Goal: Information Seeking & Learning: Get advice/opinions

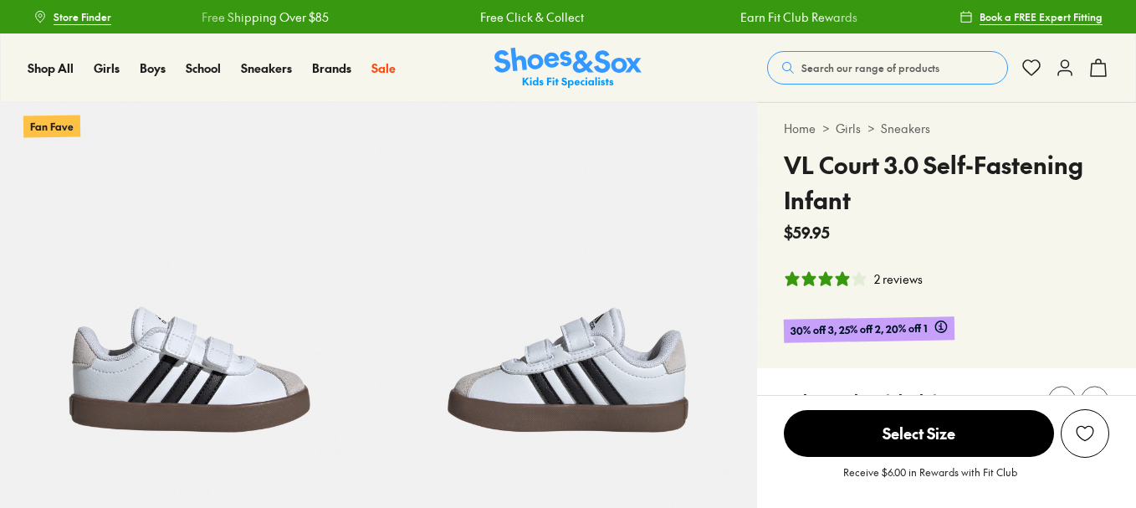
select select "*"
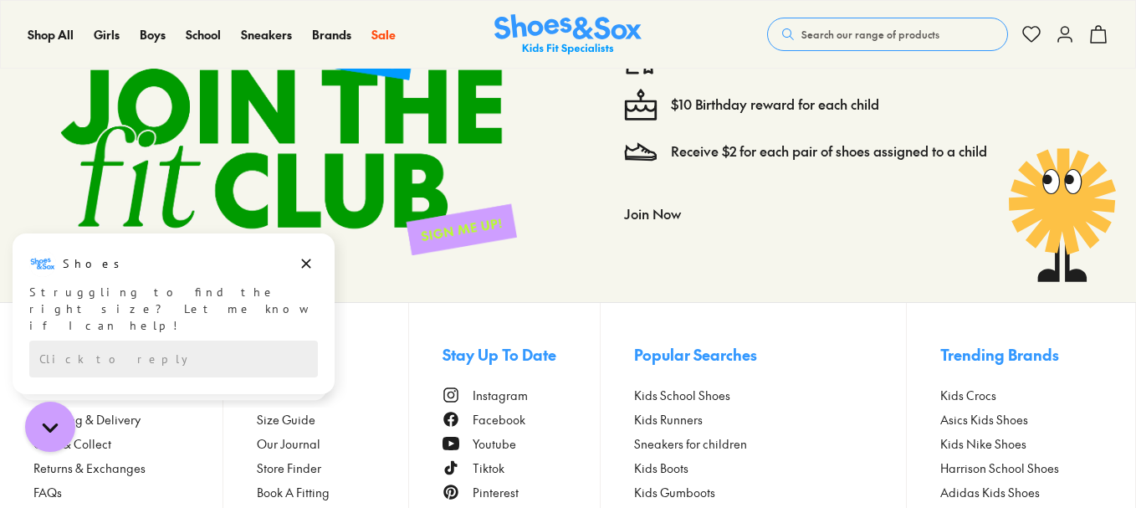
scroll to position [3262, 0]
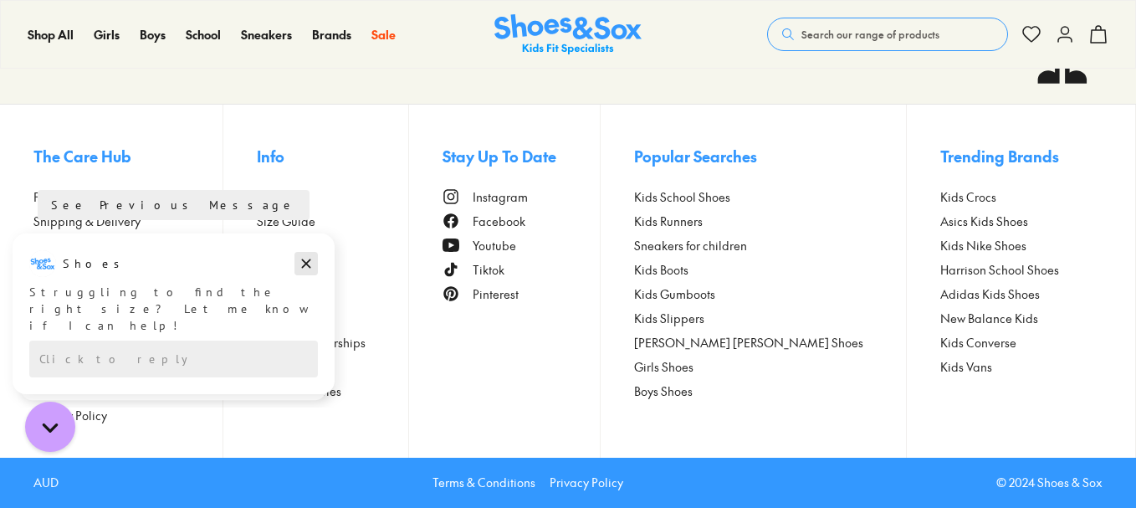
click at [309, 260] on icon "Dismiss campaign" at bounding box center [306, 263] width 9 height 9
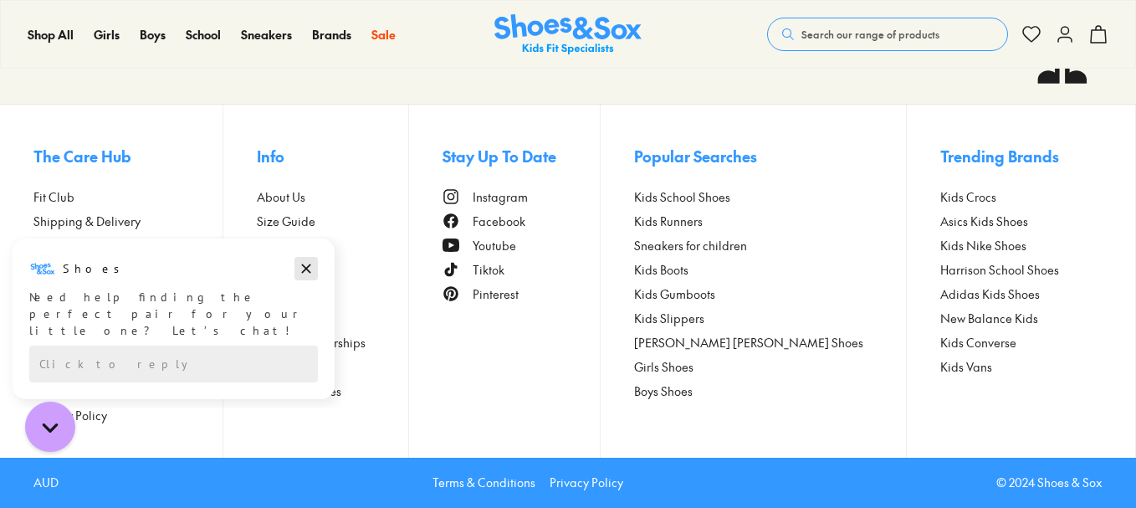
click at [305, 266] on icon "Dismiss campaign" at bounding box center [306, 268] width 9 height 9
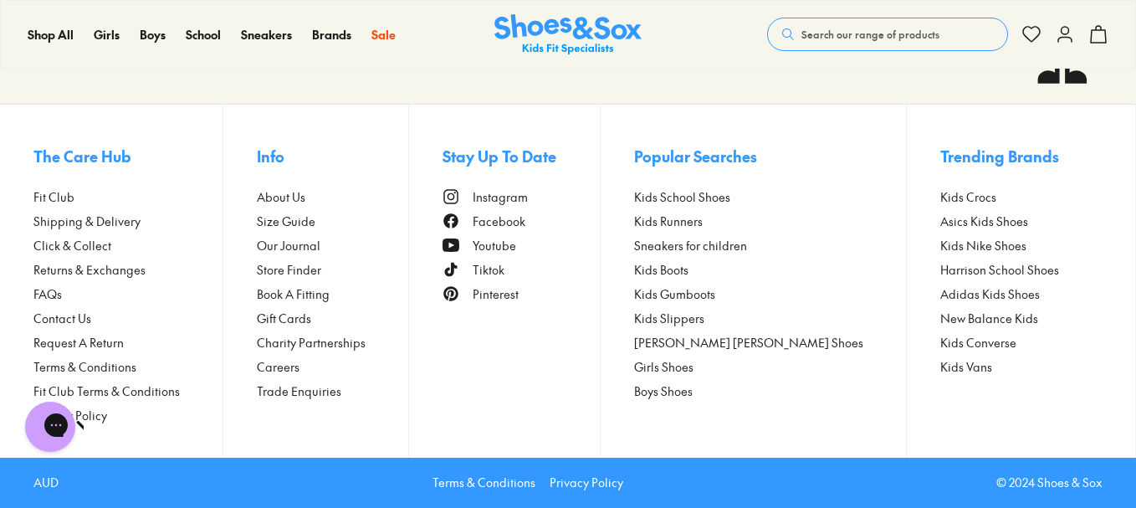
click at [315, 225] on span "Size Guide" at bounding box center [286, 222] width 59 height 18
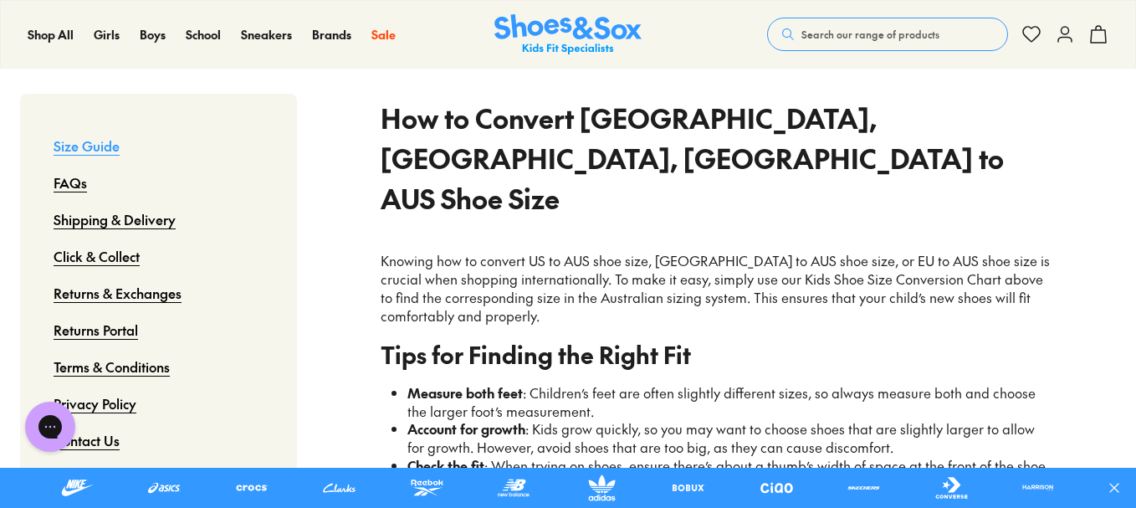
scroll to position [1590, 0]
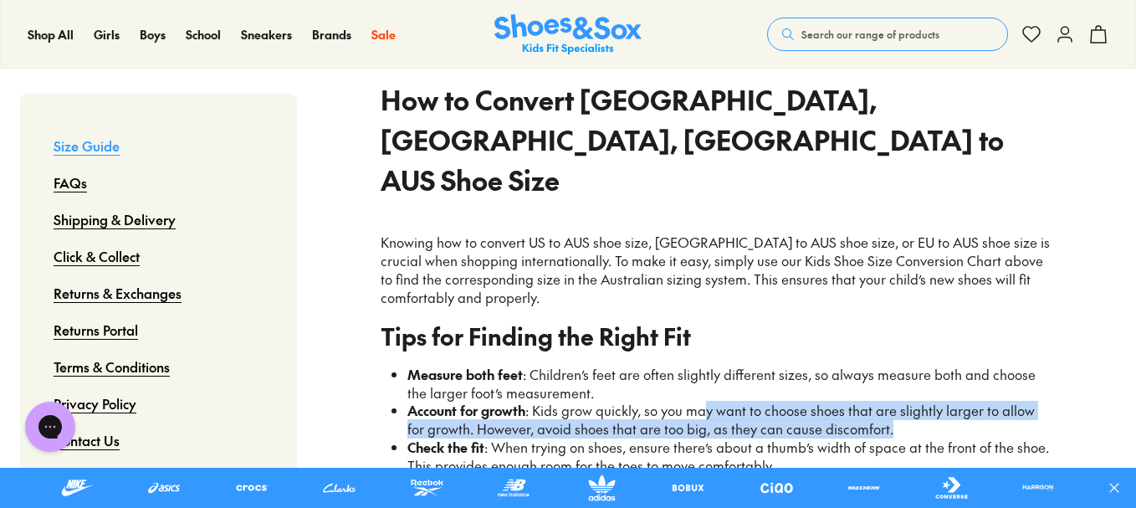
drag, startPoint x: 701, startPoint y: 296, endPoint x: 885, endPoint y: 310, distance: 184.6
click at [885, 402] on li "Account for growth : Kids grow quickly, so you may want to choose shoes that ar…" at bounding box center [730, 420] width 645 height 37
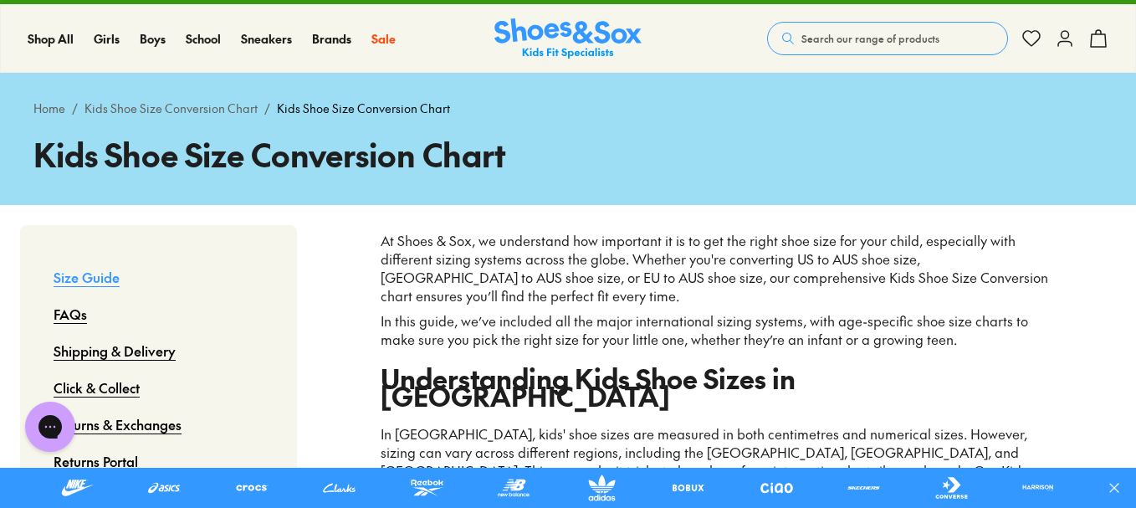
scroll to position [0, 0]
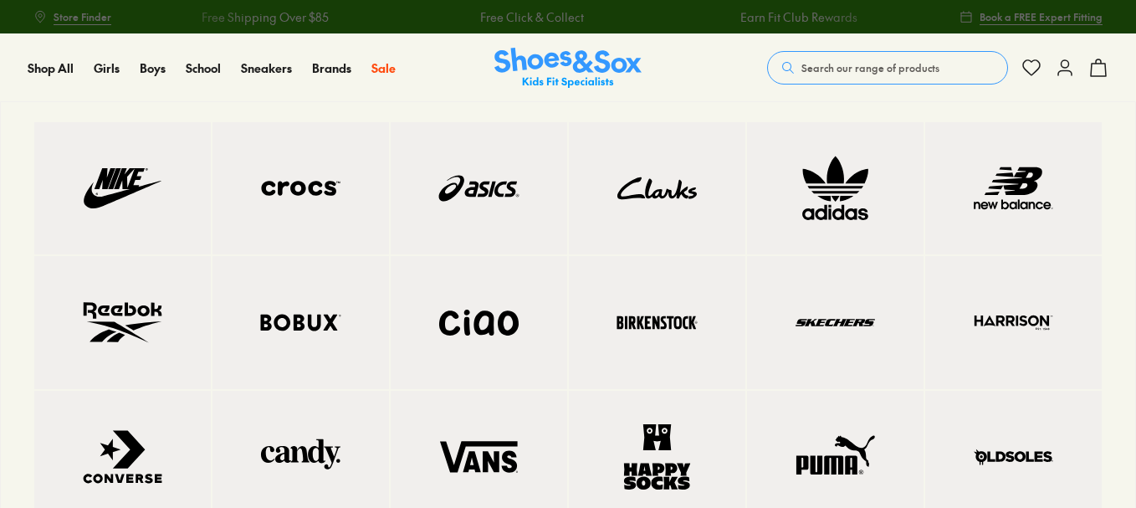
click at [141, 172] on img at bounding box center [123, 188] width 110 height 65
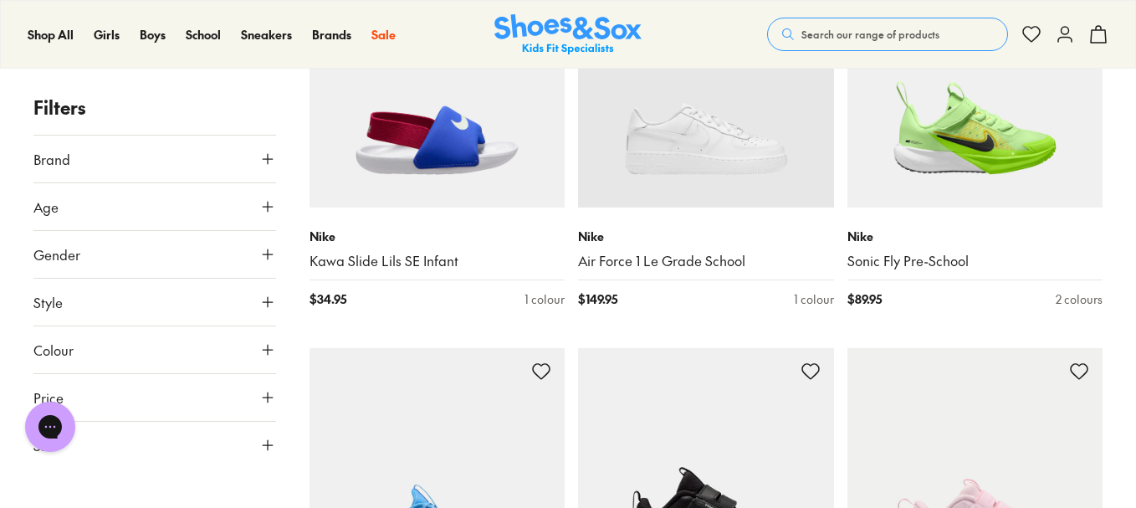
scroll to position [3586, 0]
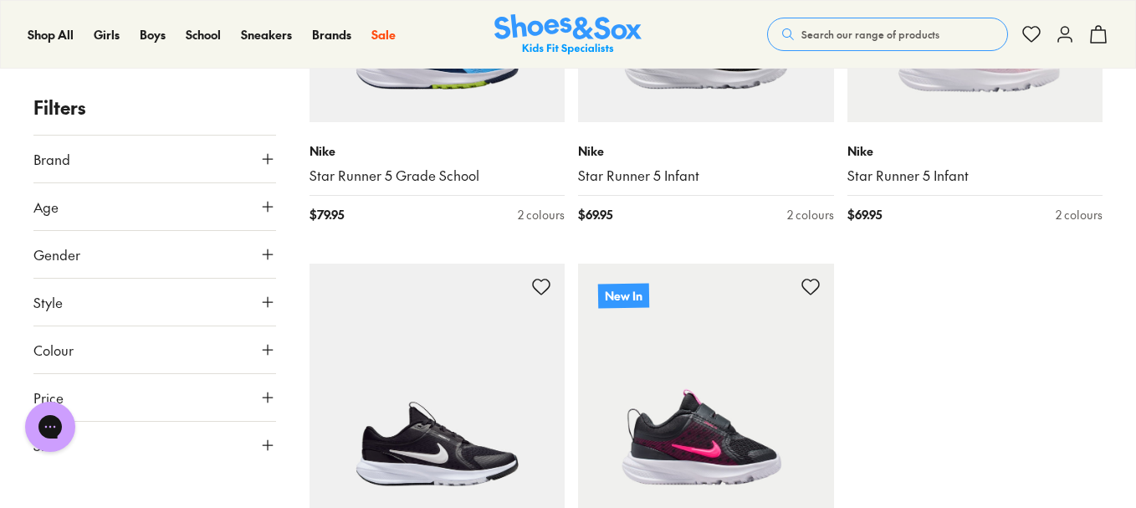
scroll to position [4291, 0]
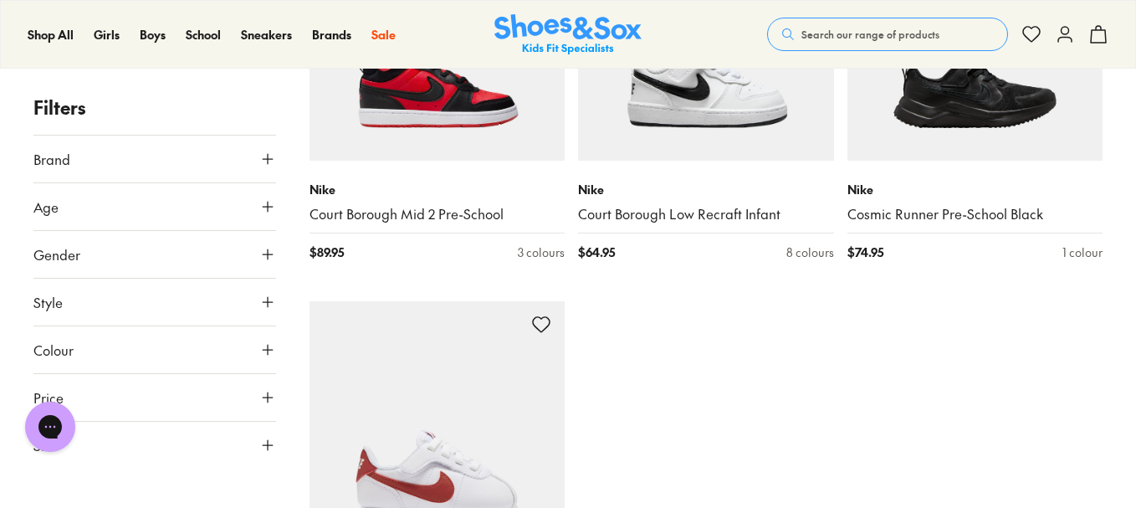
scroll to position [8607, 0]
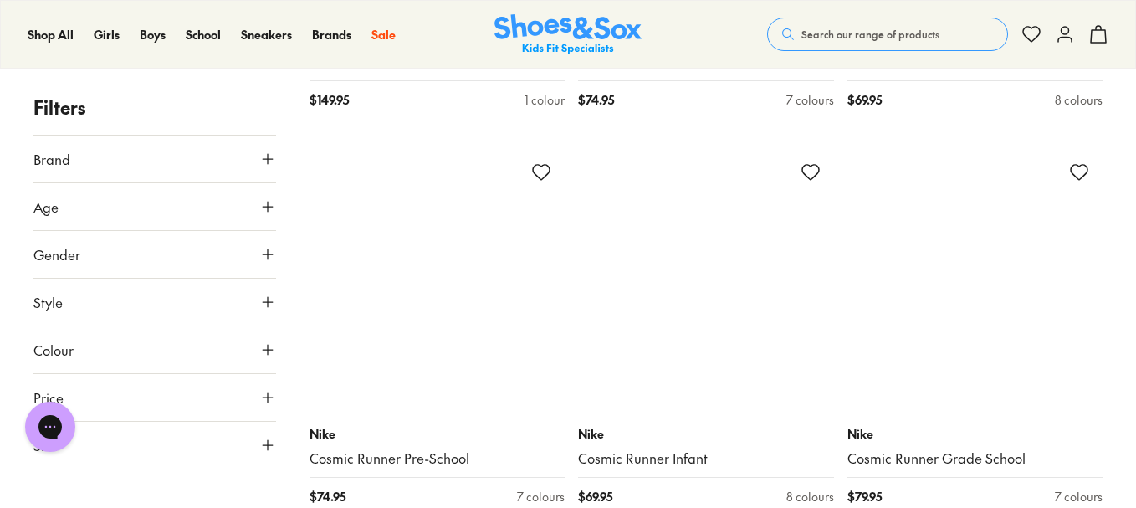
scroll to position [15720, 0]
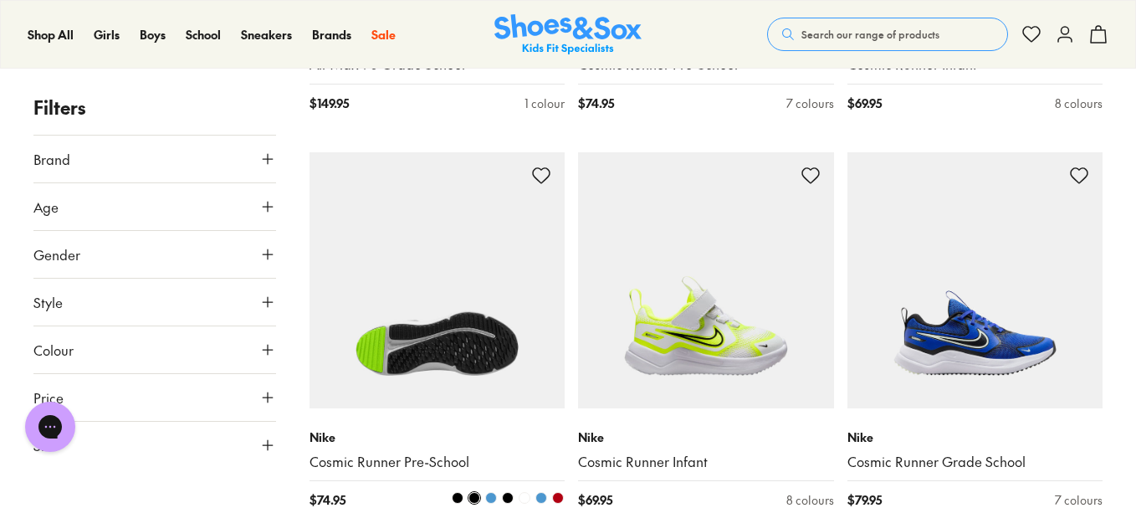
click at [453, 318] on img at bounding box center [438, 280] width 256 height 256
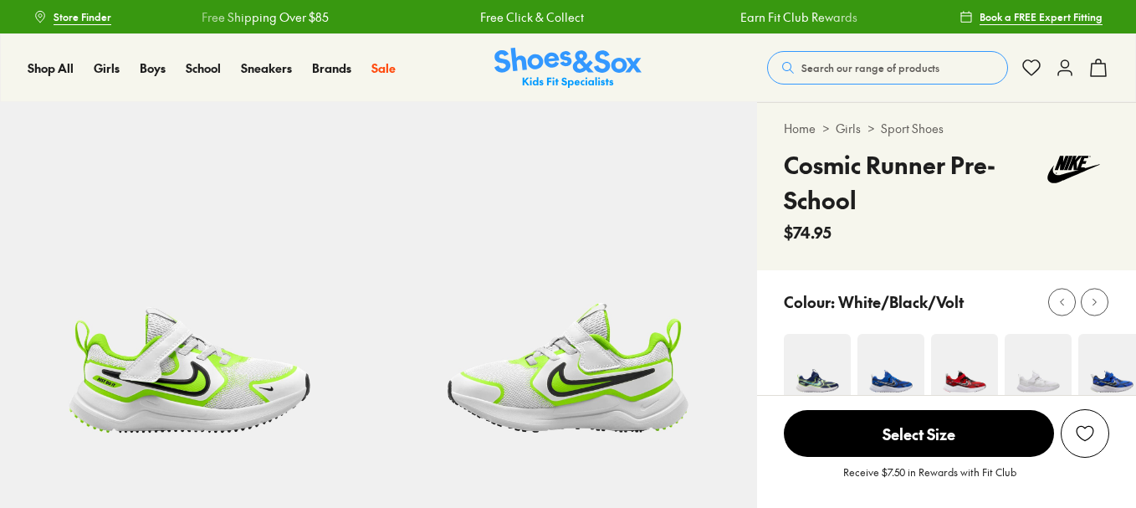
select select "*"
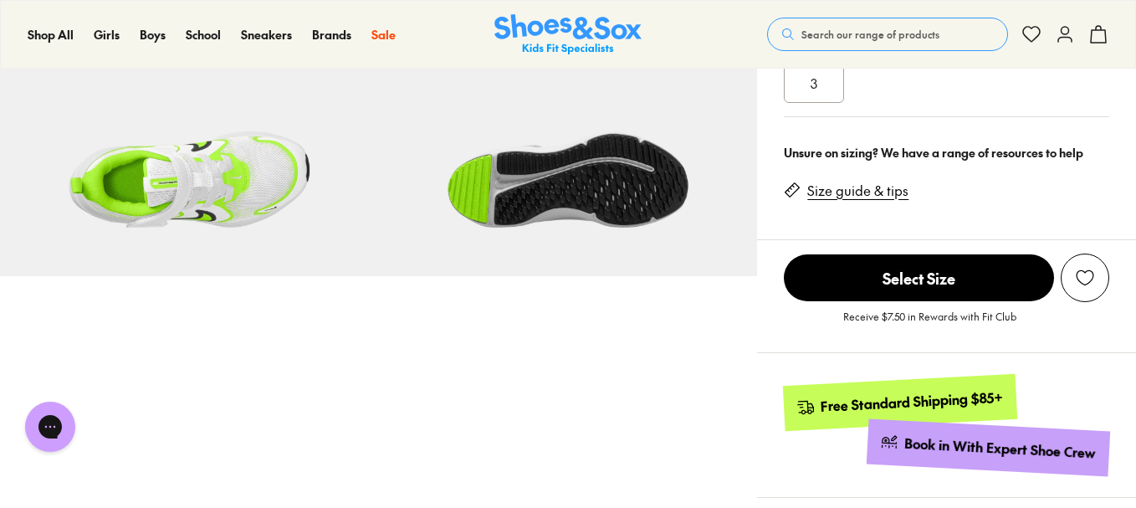
scroll to position [586, 0]
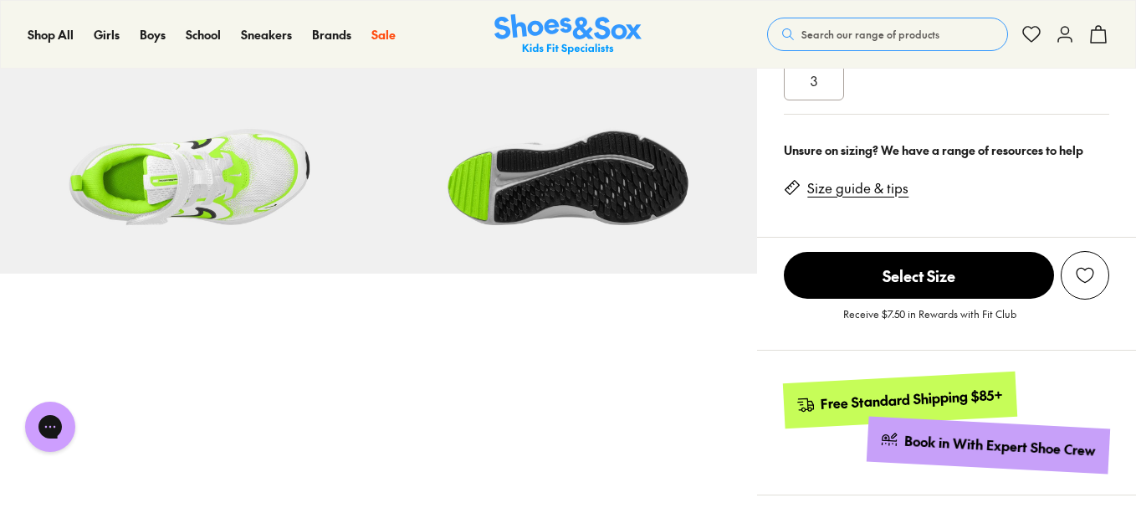
click at [828, 182] on link "Size guide & tips" at bounding box center [858, 188] width 101 height 18
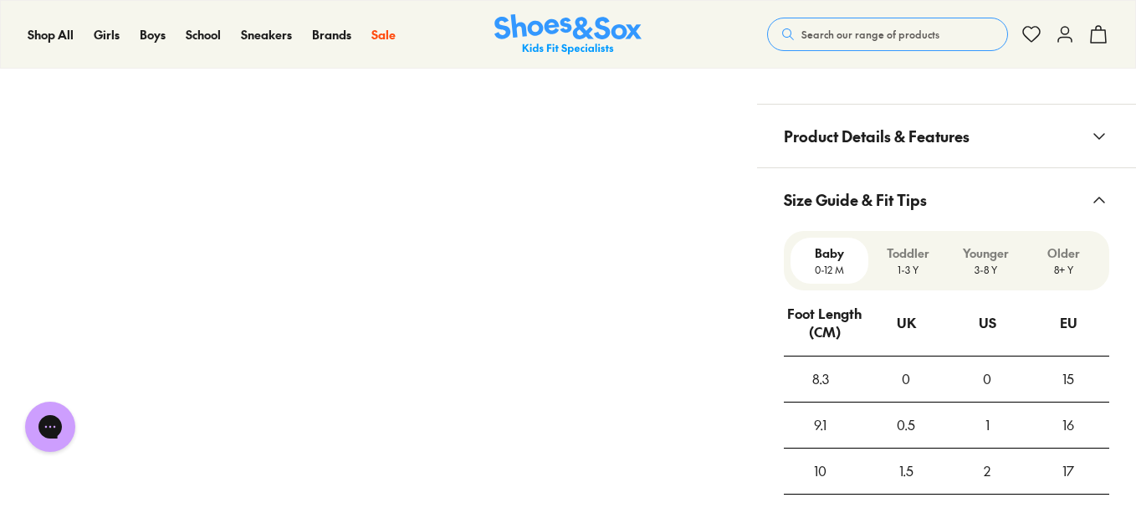
scroll to position [1161, 0]
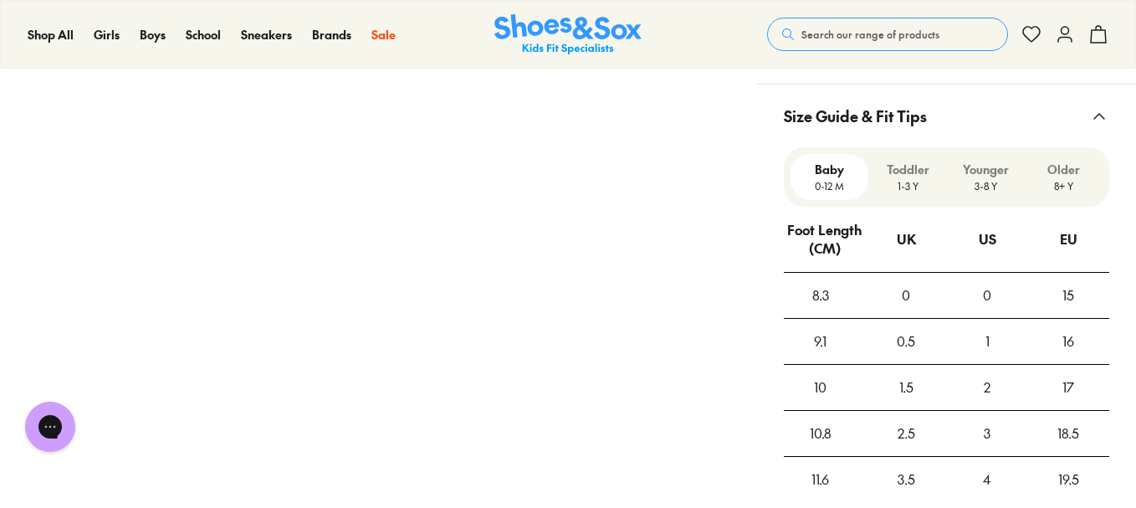
click at [973, 164] on p "Younger" at bounding box center [986, 170] width 64 height 18
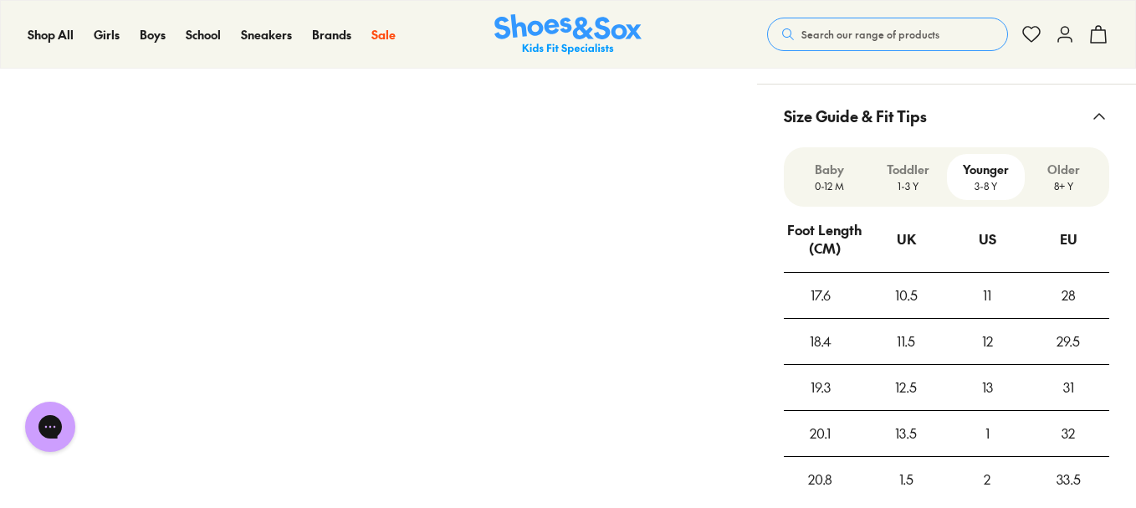
scroll to position [1244, 0]
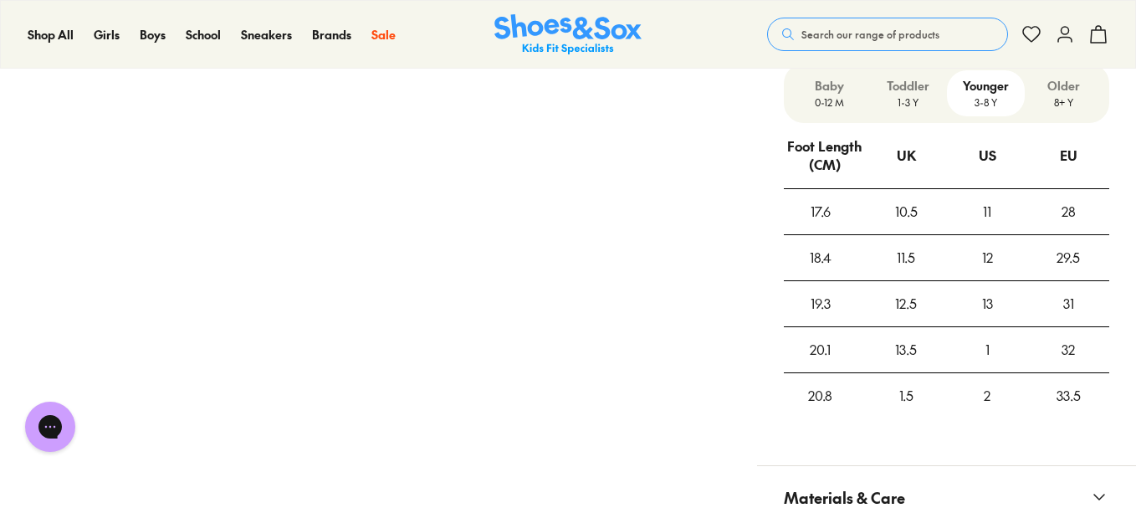
click at [1081, 93] on p "Older" at bounding box center [1064, 86] width 64 height 18
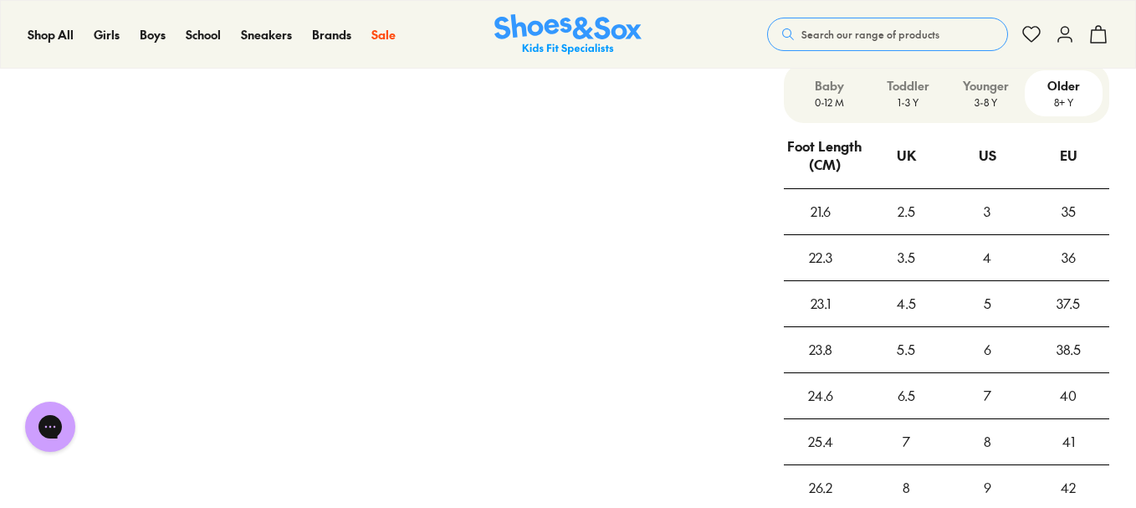
click at [994, 89] on p "Younger" at bounding box center [986, 86] width 64 height 18
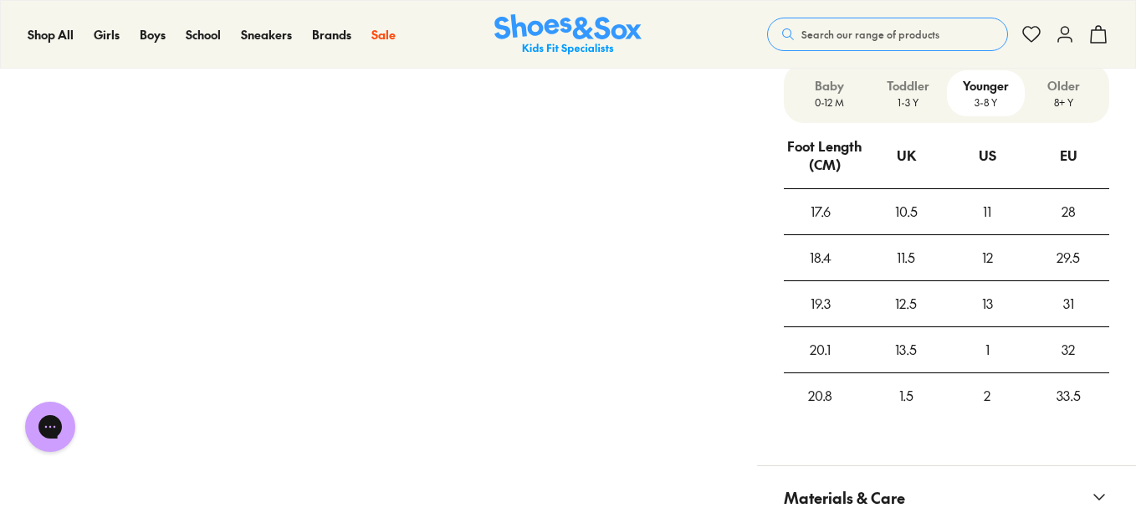
click at [1065, 89] on p "Older" at bounding box center [1064, 86] width 64 height 18
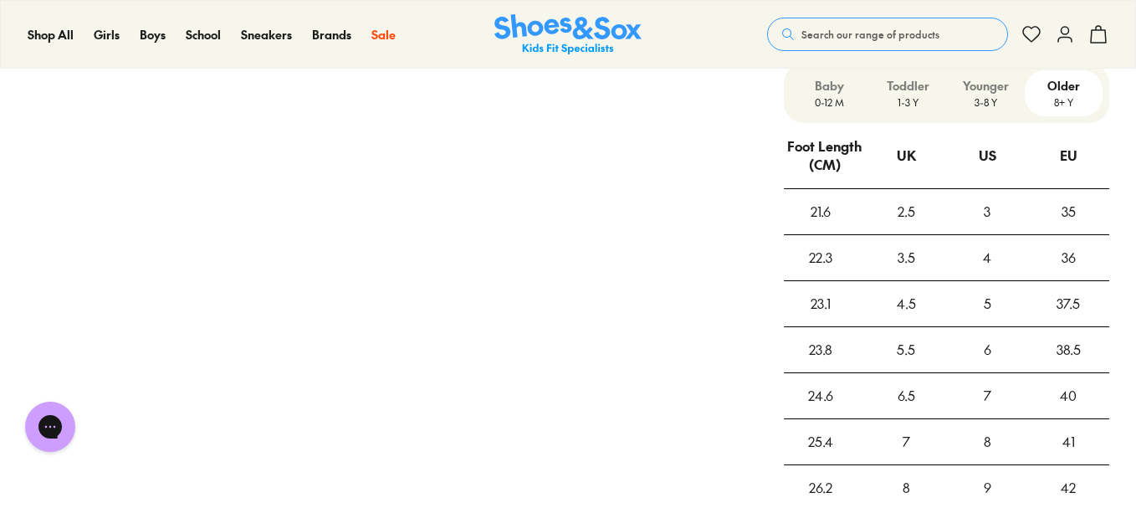
click at [982, 101] on p "3-8 Y" at bounding box center [986, 102] width 64 height 15
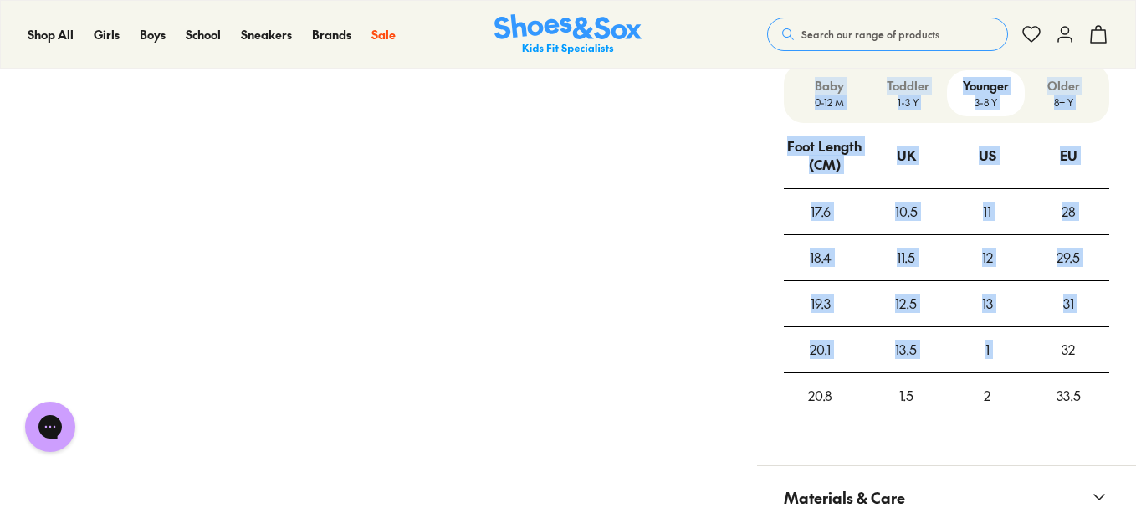
drag, startPoint x: 760, startPoint y: 347, endPoint x: 1053, endPoint y: 353, distance: 292.9
click at [1053, 353] on div "Baby 0-12 M Toddler 1-3 Y Younger 3-8 Y Older 8+ Y Foot Length (CM) UK US EU 17…" at bounding box center [946, 254] width 379 height 381
click at [1053, 353] on div "32" at bounding box center [1068, 349] width 81 height 45
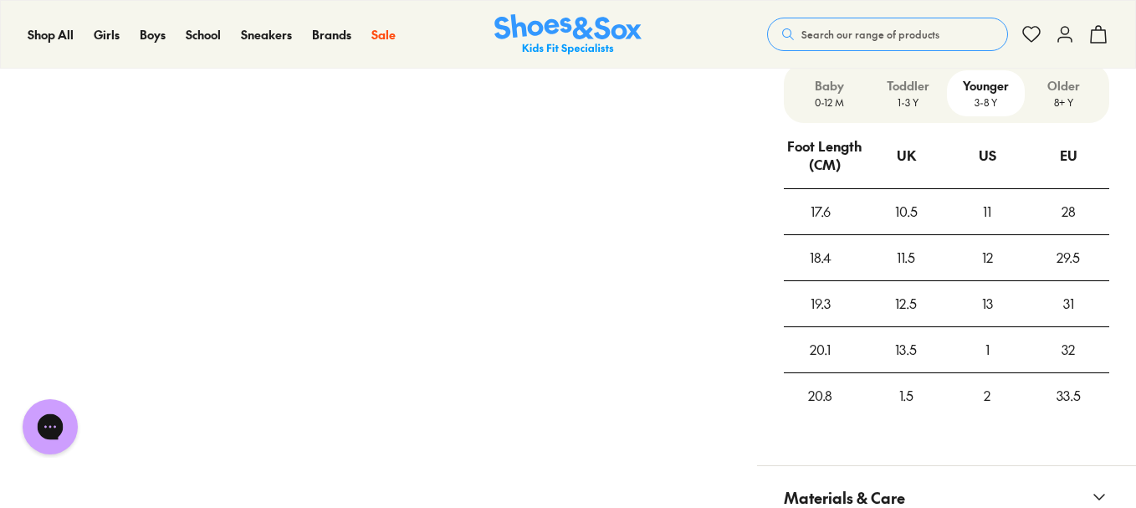
click at [44, 428] on icon "Gorgias live chat" at bounding box center [50, 427] width 18 height 18
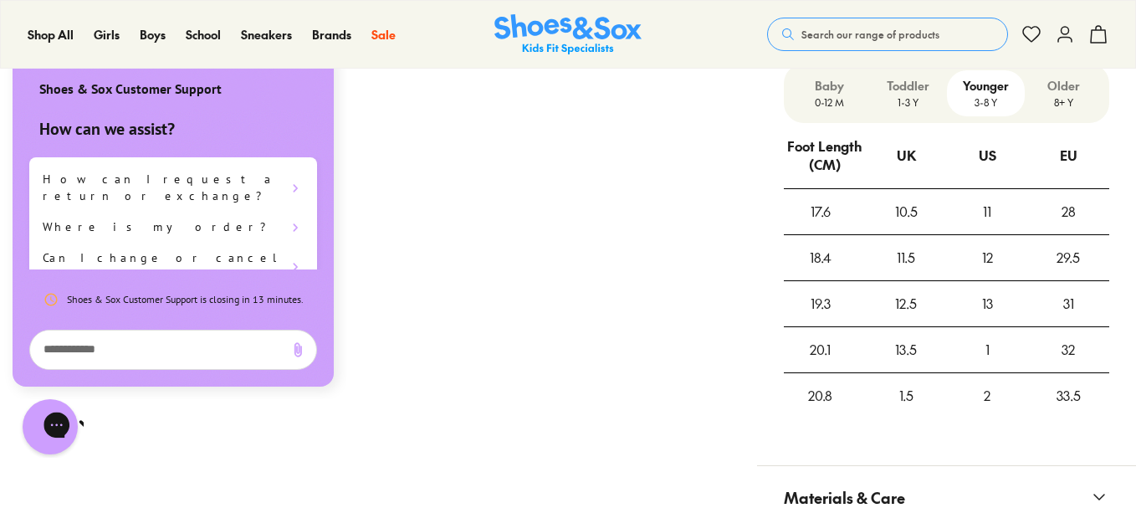
scroll to position [0, 0]
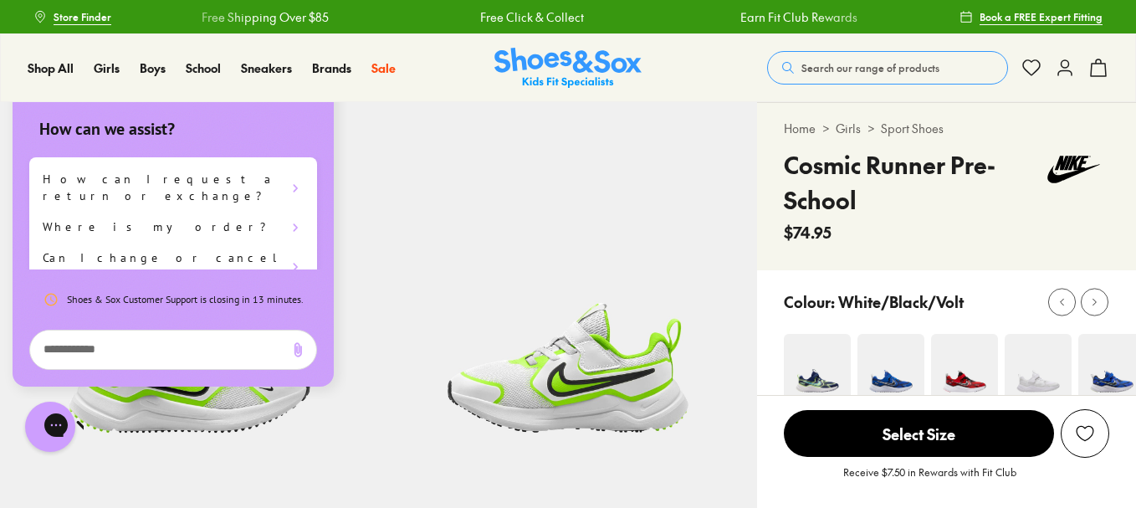
click at [69, 355] on textarea "live chat message input" at bounding box center [158, 350] width 243 height 38
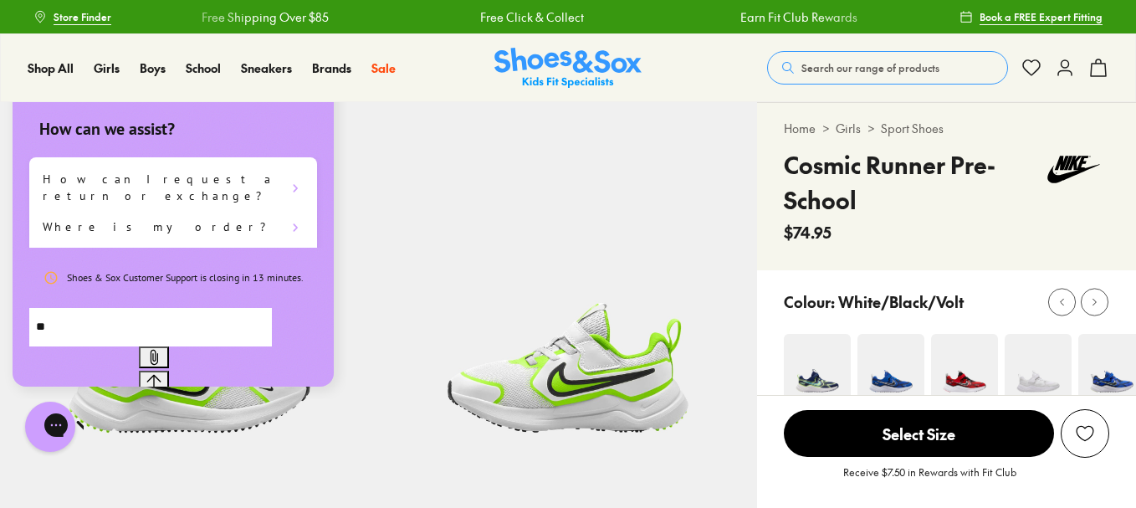
type textarea "*"
paste textarea "**********"
type textarea "**********"
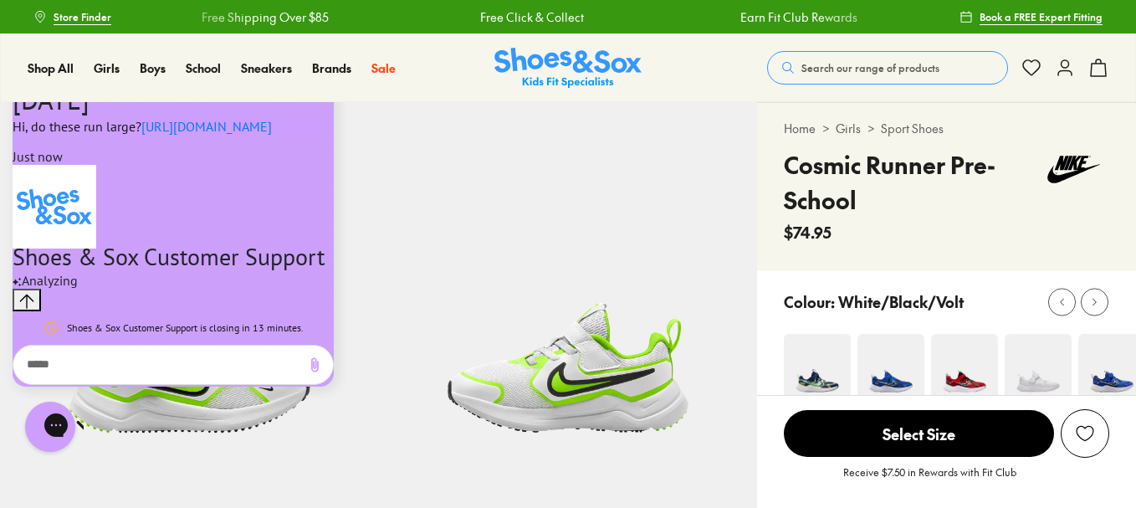
scroll to position [102, 0]
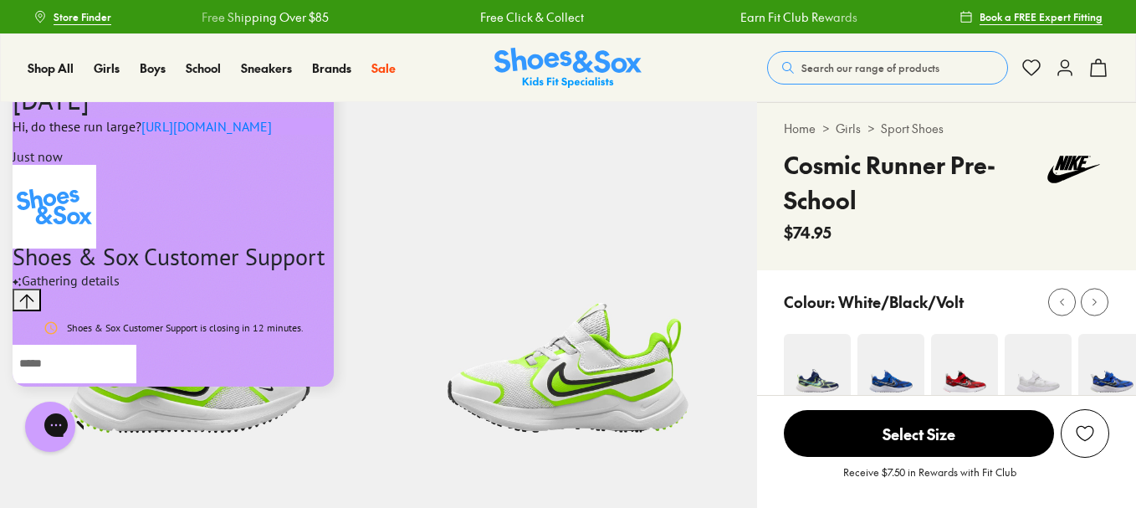
click at [69, 355] on textarea "live chat message input" at bounding box center [75, 364] width 124 height 38
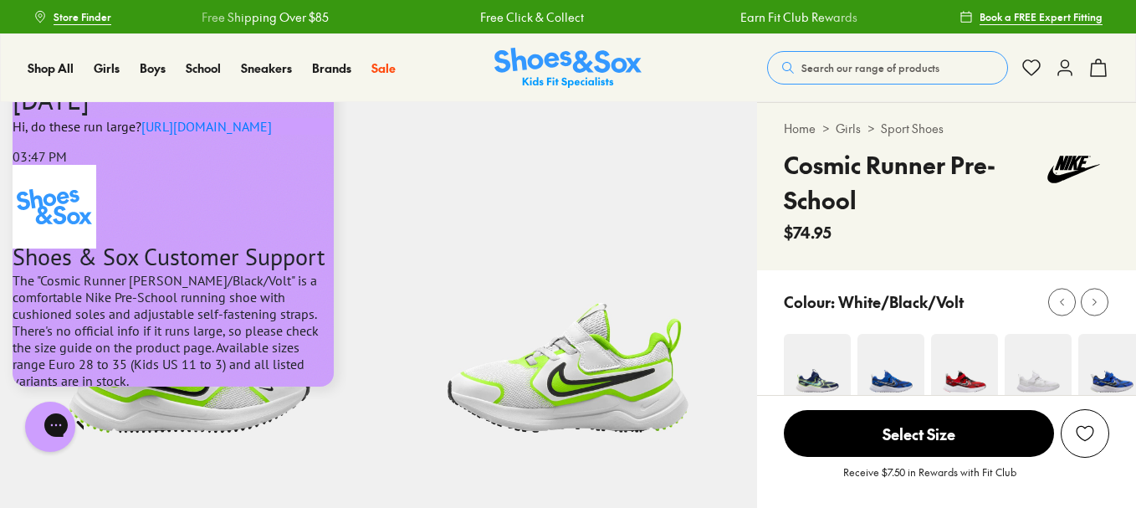
scroll to position [269, 0]
type textarea "**********"
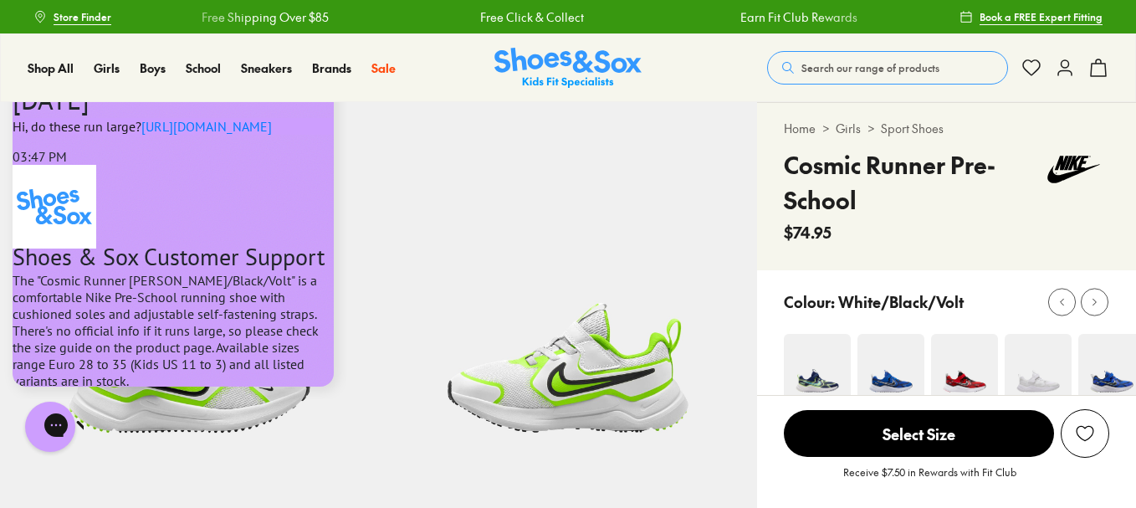
scroll to position [901, 0]
drag, startPoint x: 110, startPoint y: 244, endPoint x: 197, endPoint y: 248, distance: 87.1
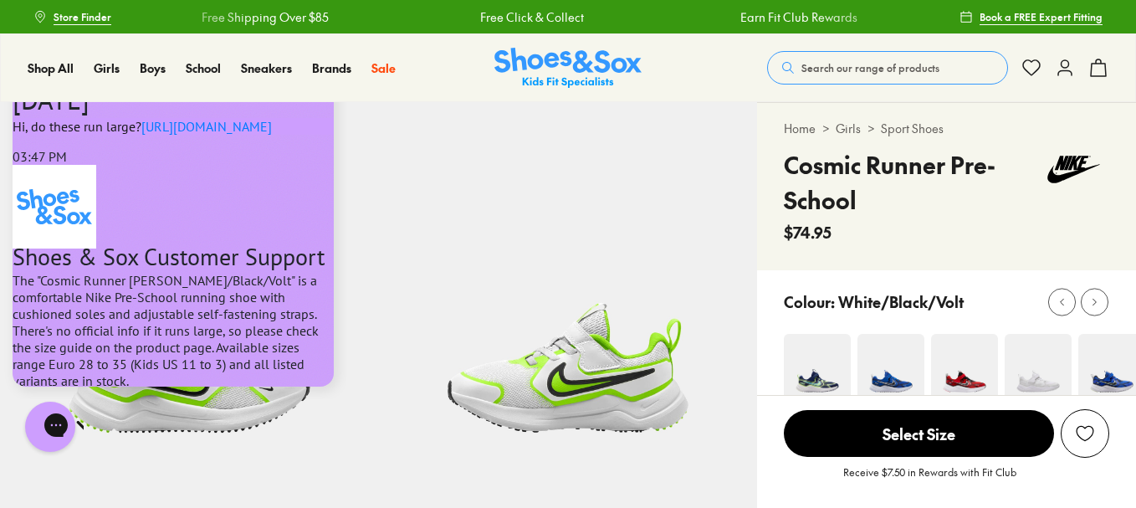
drag, startPoint x: 121, startPoint y: 243, endPoint x: 205, endPoint y: 267, distance: 87.9
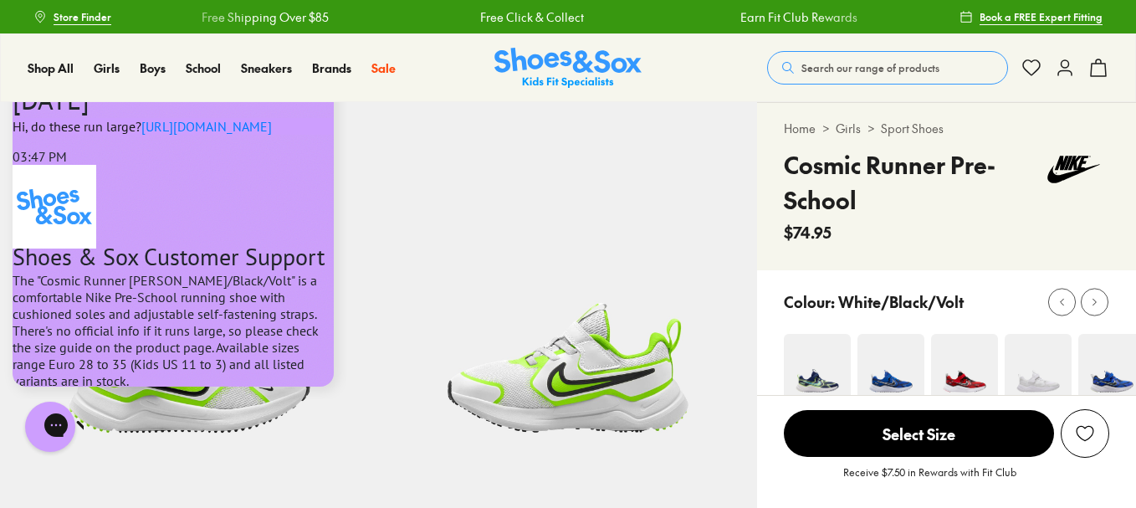
type textarea "**********"
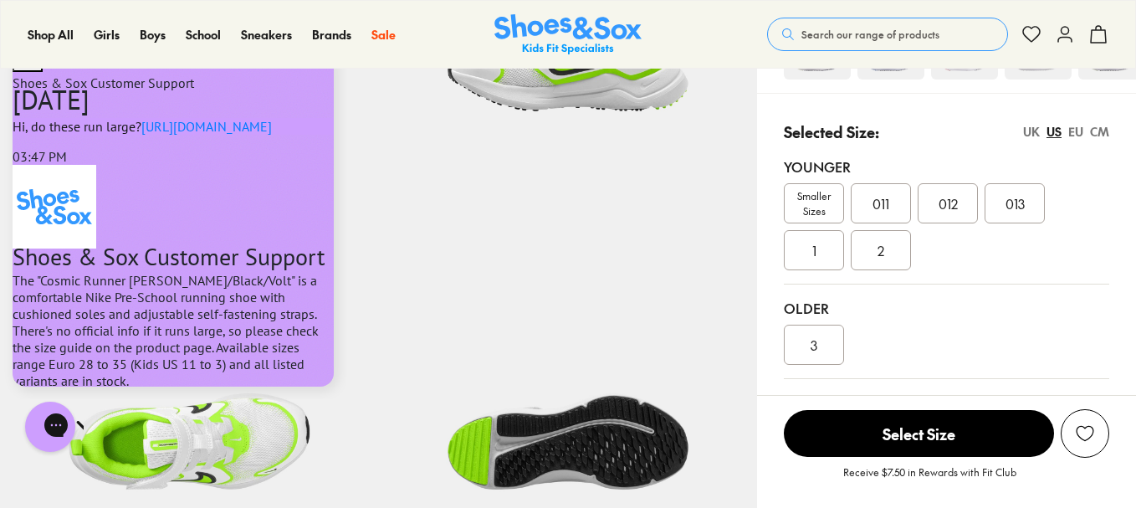
scroll to position [418, 0]
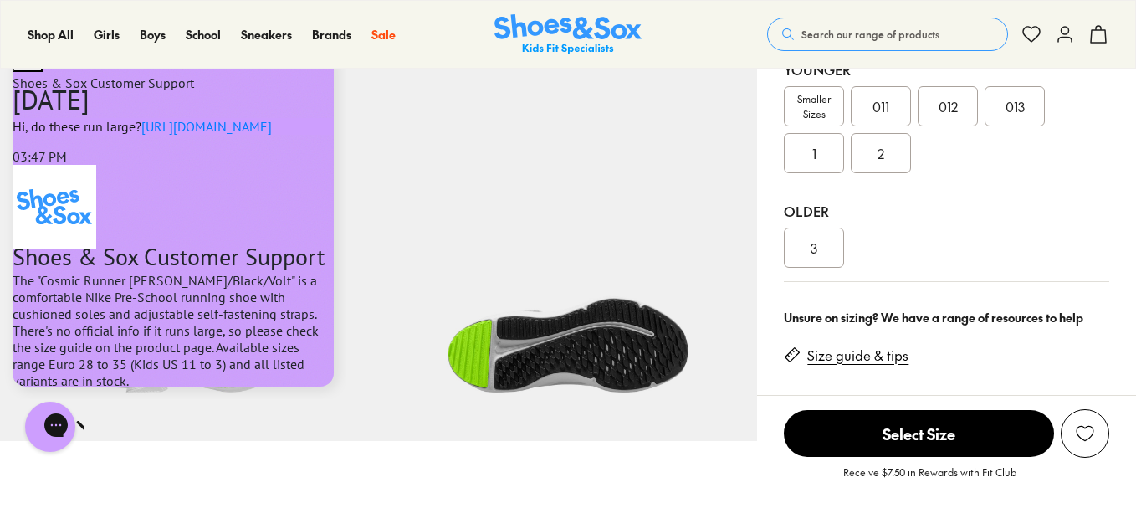
click at [844, 356] on link "Size guide & tips" at bounding box center [858, 355] width 101 height 18
type textarea "**********"
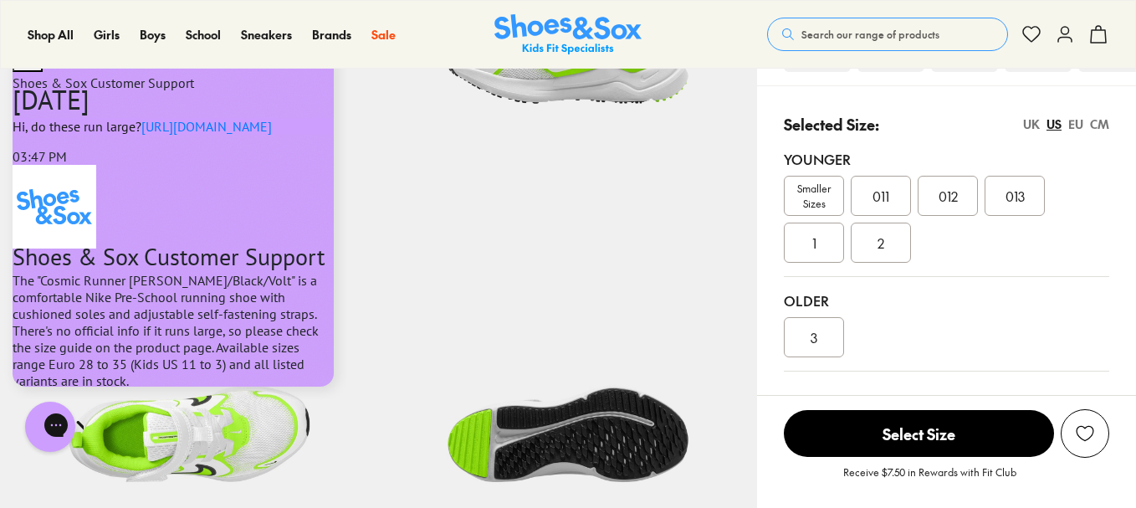
scroll to position [335, 0]
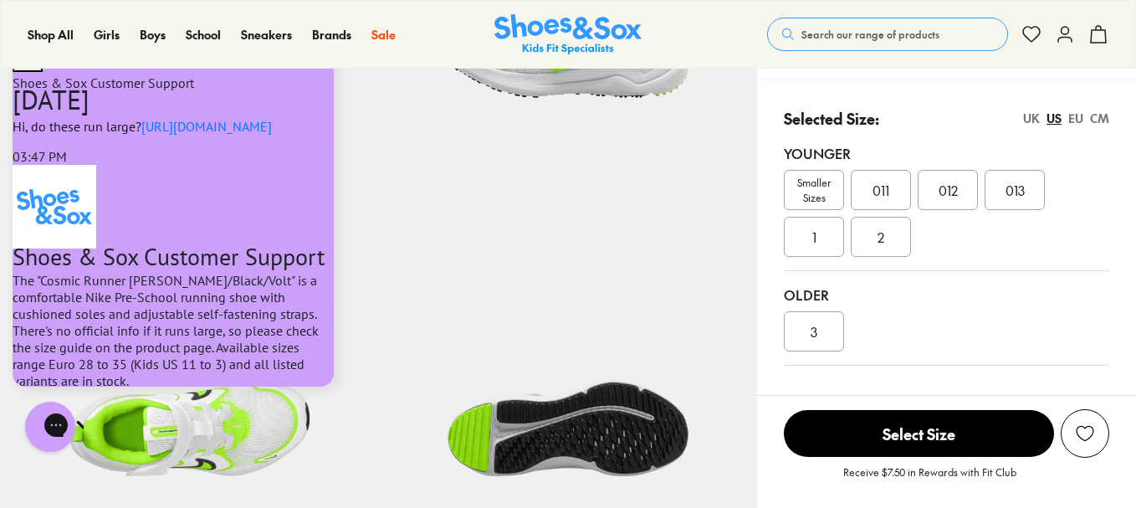
drag, startPoint x: 99, startPoint y: 227, endPoint x: 175, endPoint y: 230, distance: 76.2
drag, startPoint x: 232, startPoint y: 158, endPoint x: 140, endPoint y: 164, distance: 92.2
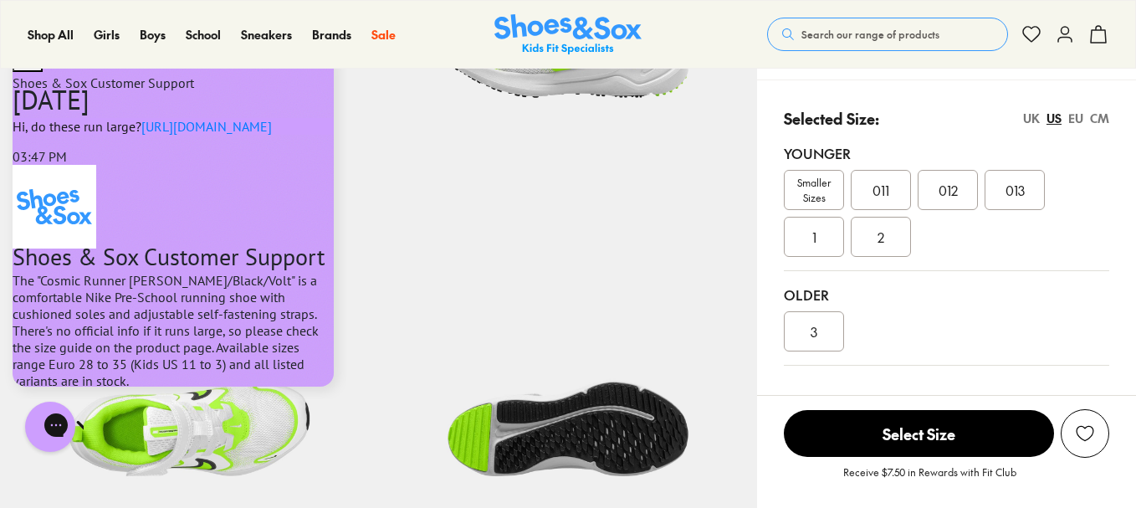
drag, startPoint x: 110, startPoint y: 175, endPoint x: 224, endPoint y: 181, distance: 114.8
drag, startPoint x: 77, startPoint y: 196, endPoint x: 151, endPoint y: 227, distance: 79.9
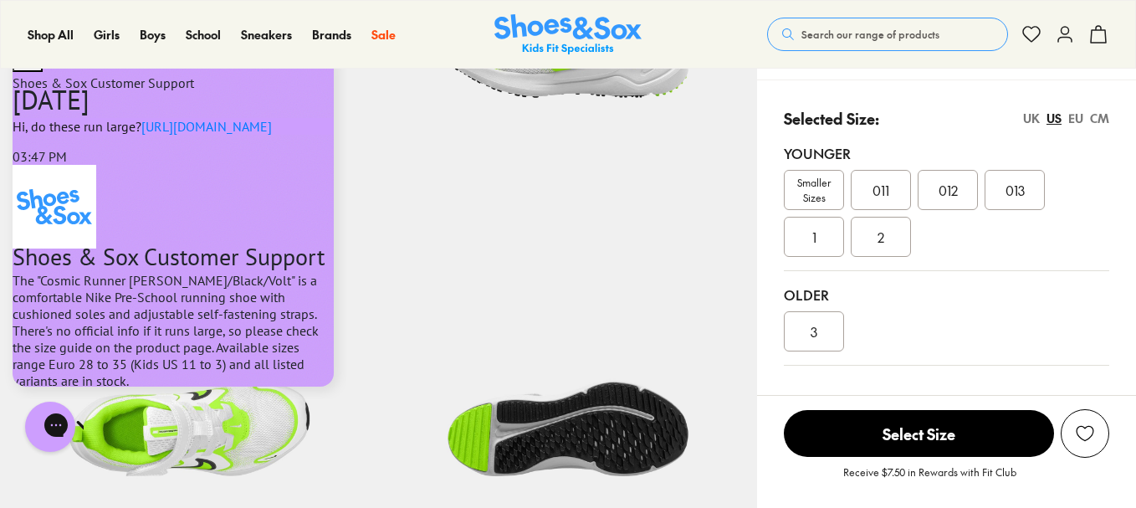
drag, startPoint x: 152, startPoint y: 224, endPoint x: 240, endPoint y: 234, distance: 88.4
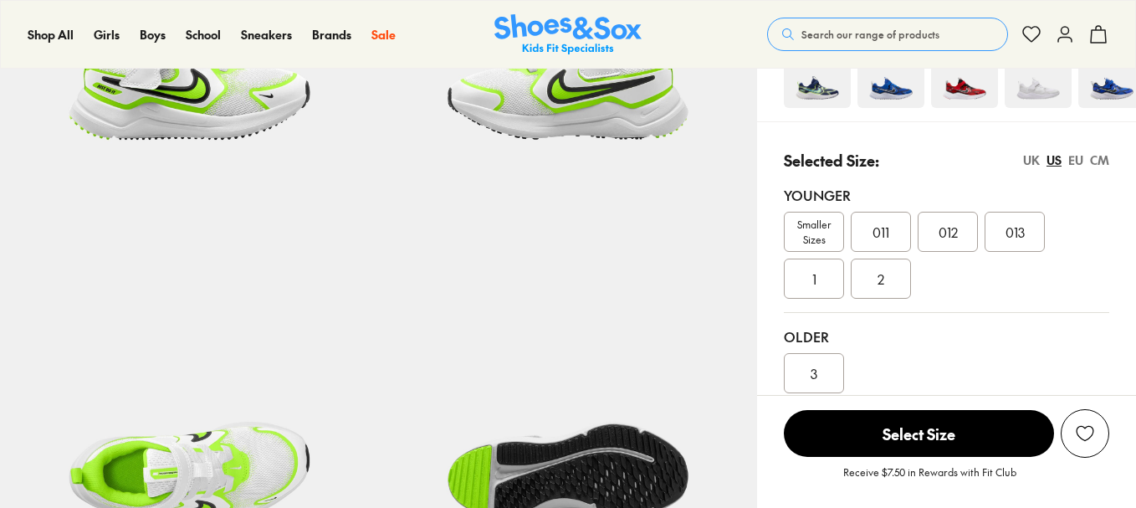
scroll to position [644, 0]
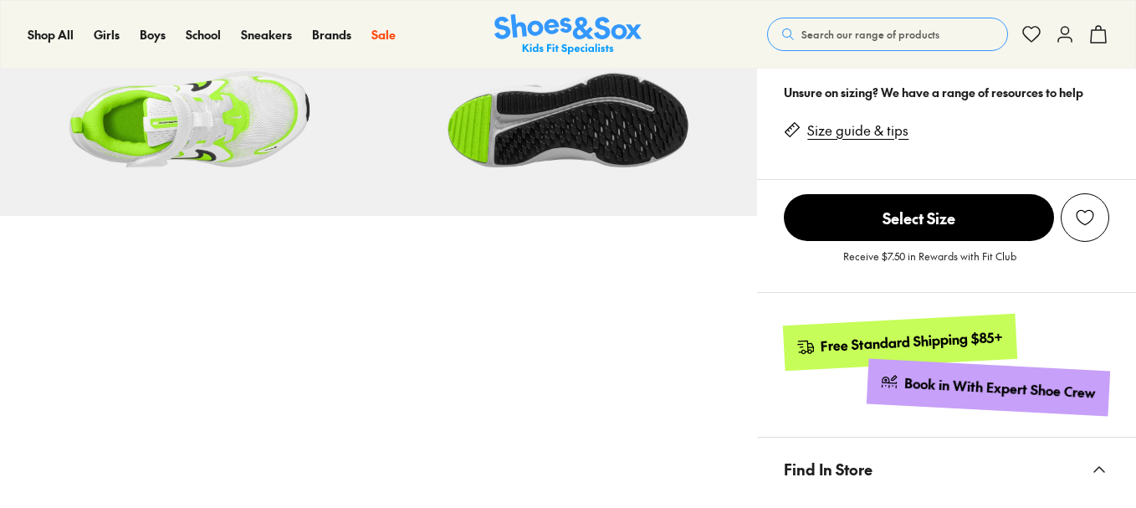
select select "*"
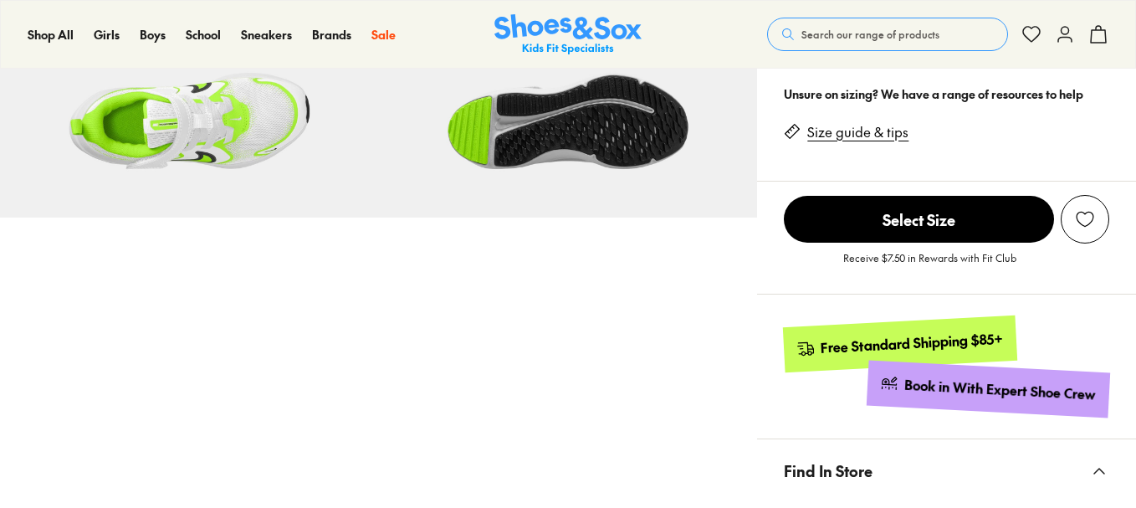
click at [846, 131] on link "Size guide & tips" at bounding box center [858, 132] width 101 height 18
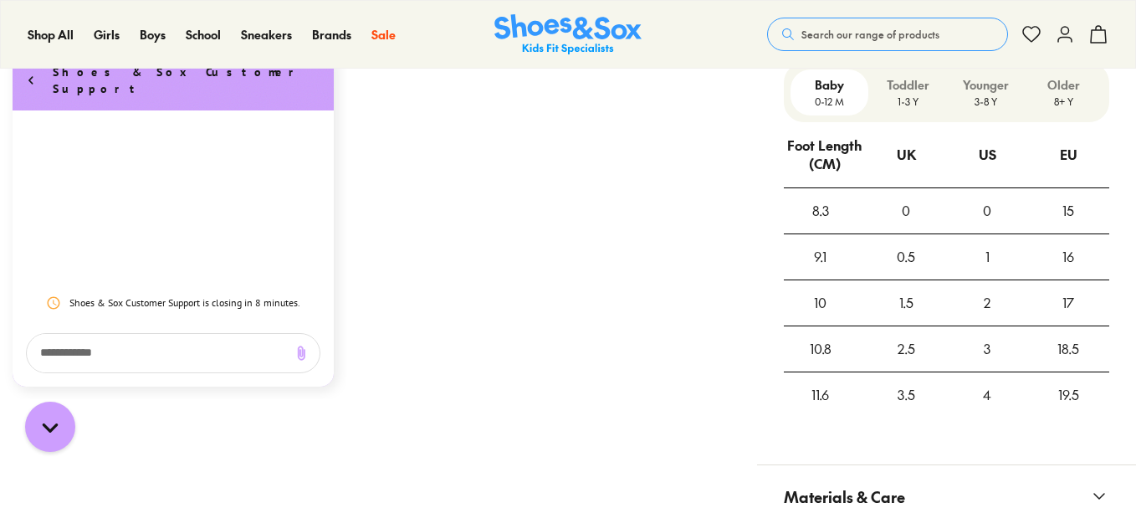
scroll to position [0, 0]
click at [981, 259] on x-product-size-guide "Baby [DEMOGRAPHIC_DATA]-12 M Toddler 1-3 Y Younger 3-8 Y Older 8+ Y Foot Length…" at bounding box center [947, 240] width 326 height 354
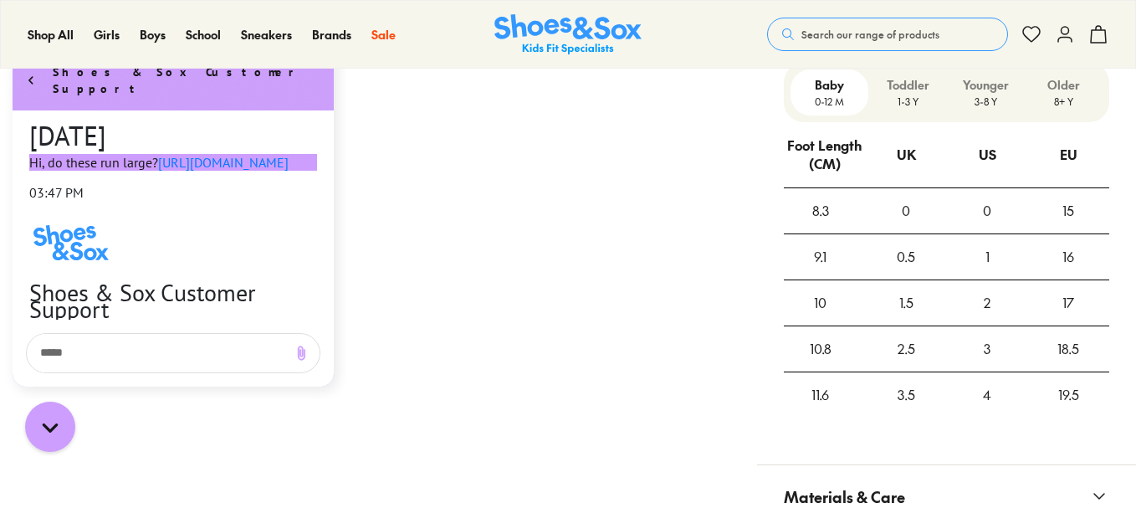
scroll to position [1078, 0]
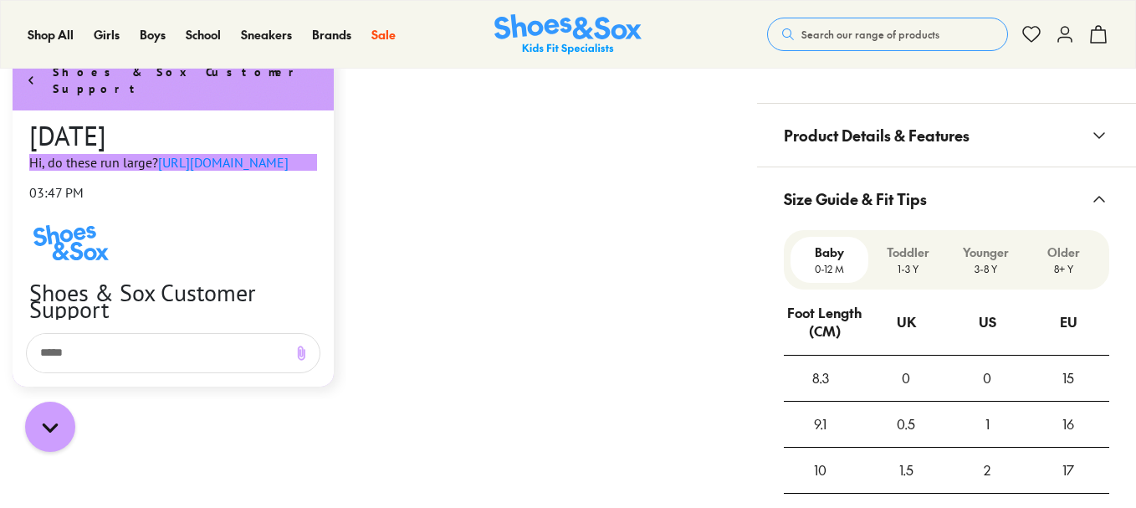
click at [981, 259] on p "Younger" at bounding box center [986, 253] width 64 height 18
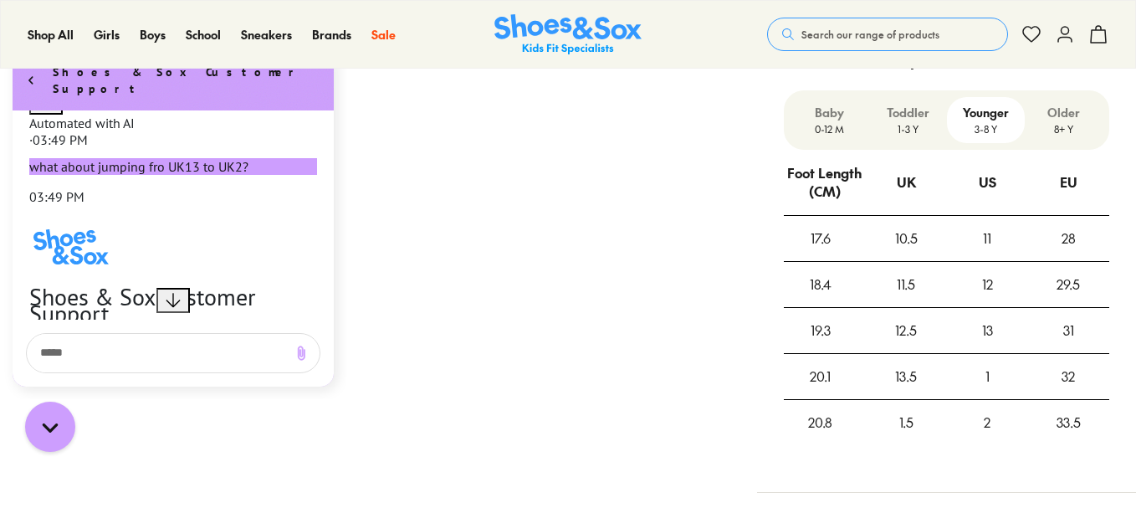
scroll to position [1162, 0]
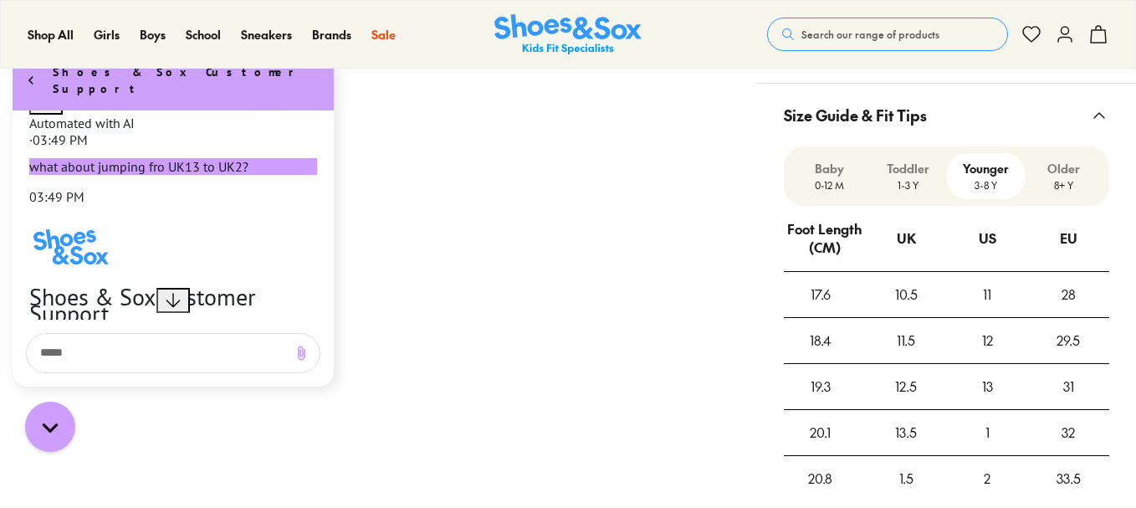
click at [1065, 166] on p "Older" at bounding box center [1064, 169] width 64 height 18
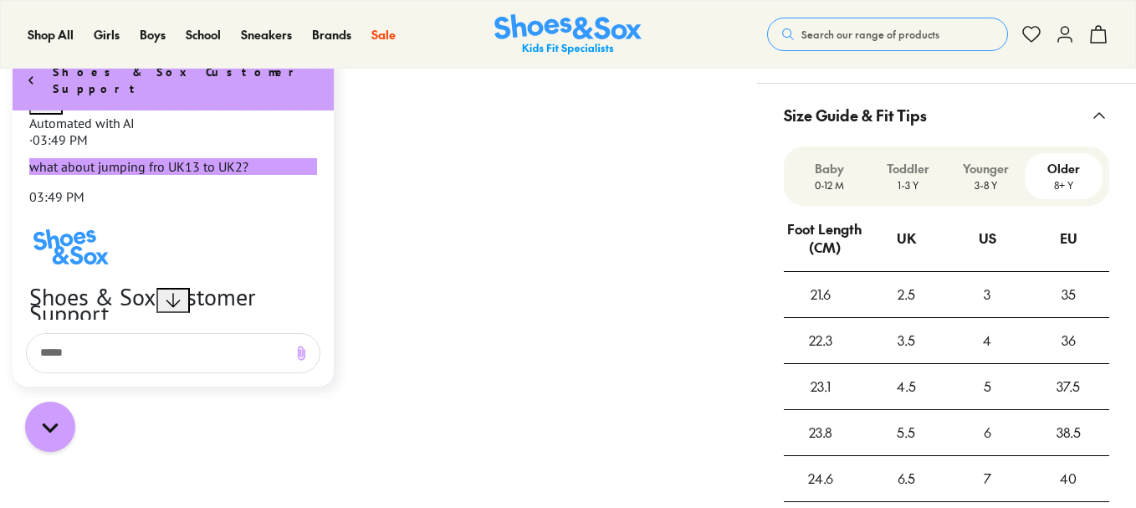
click at [992, 174] on p "Younger" at bounding box center [986, 169] width 64 height 18
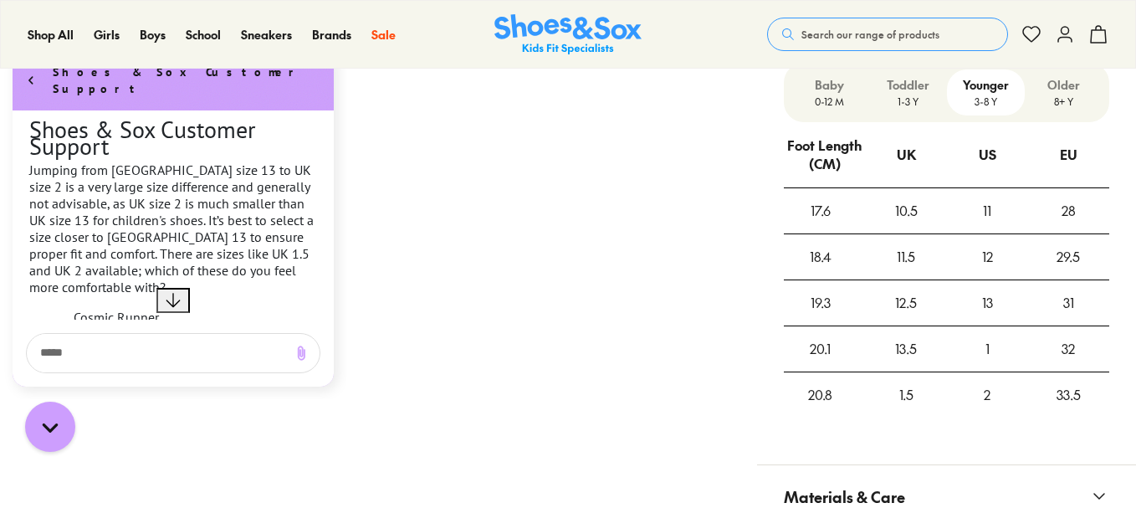
scroll to position [1078, 0]
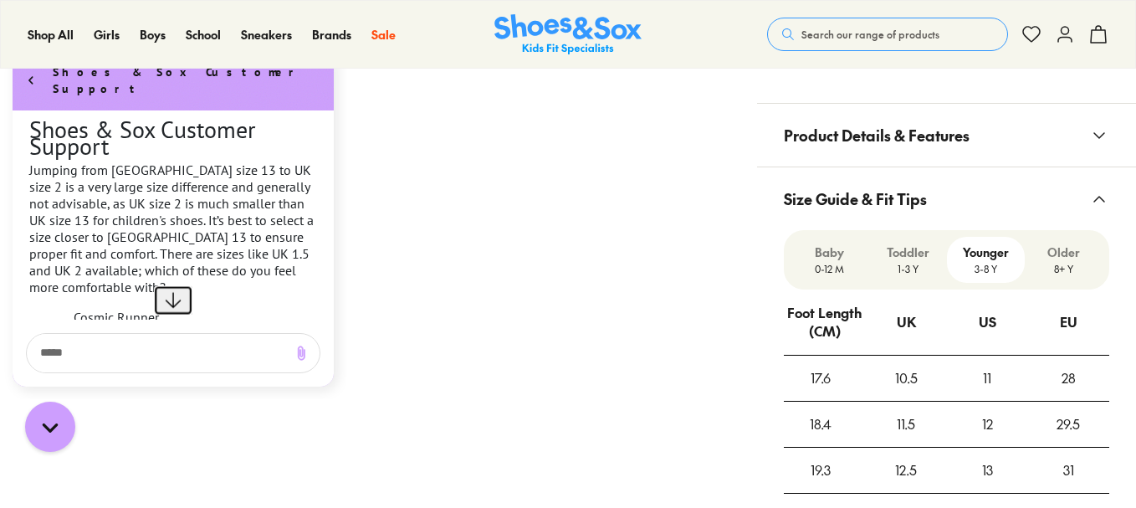
click at [170, 299] on icon "Jump to the latest message" at bounding box center [173, 300] width 17 height 17
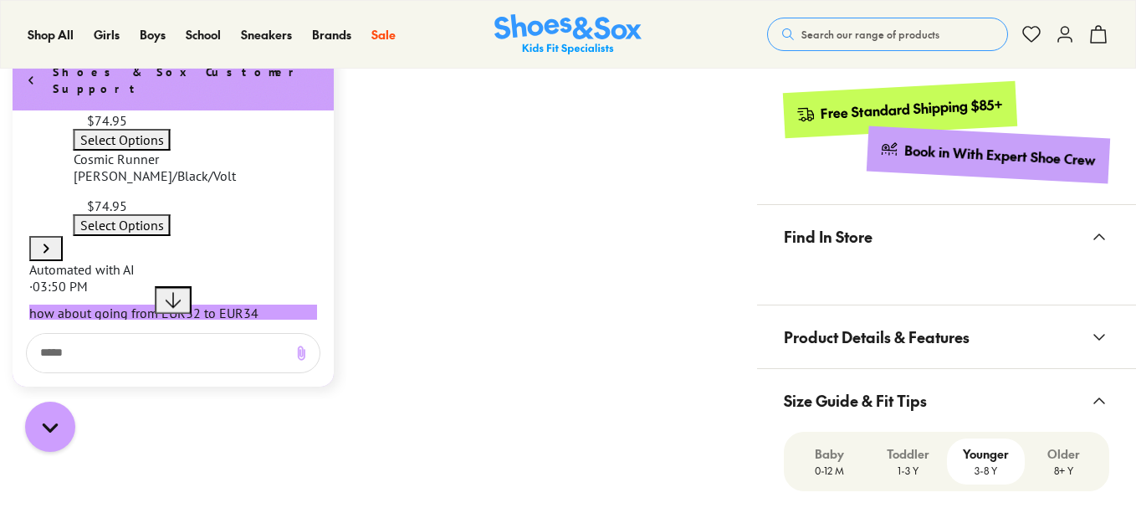
scroll to position [827, 0]
